Goal: Task Accomplishment & Management: Use online tool/utility

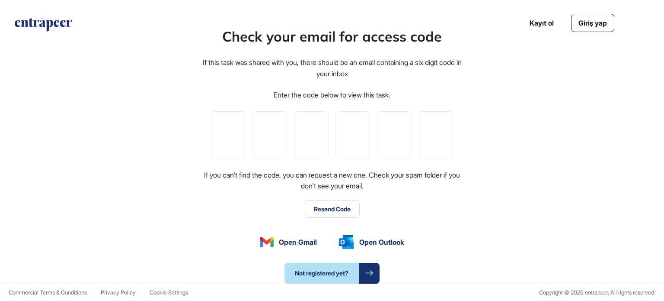
click at [53, 121] on div "Check your email for access code If this task was shared with you, there should…" at bounding box center [332, 154] width 664 height 257
click at [235, 136] on input "tel" at bounding box center [228, 135] width 35 height 48
type input "*"
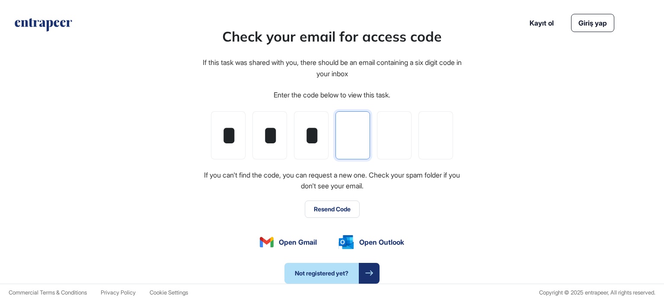
type input "*"
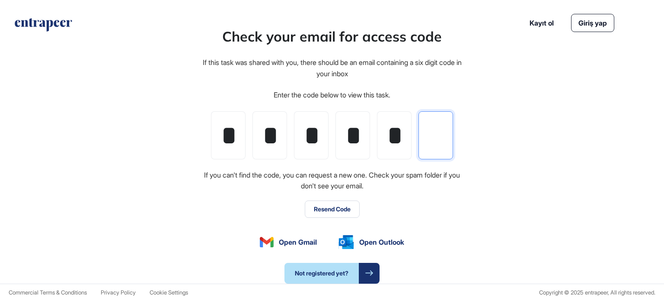
type input "*"
